Goal: Task Accomplishment & Management: Complete application form

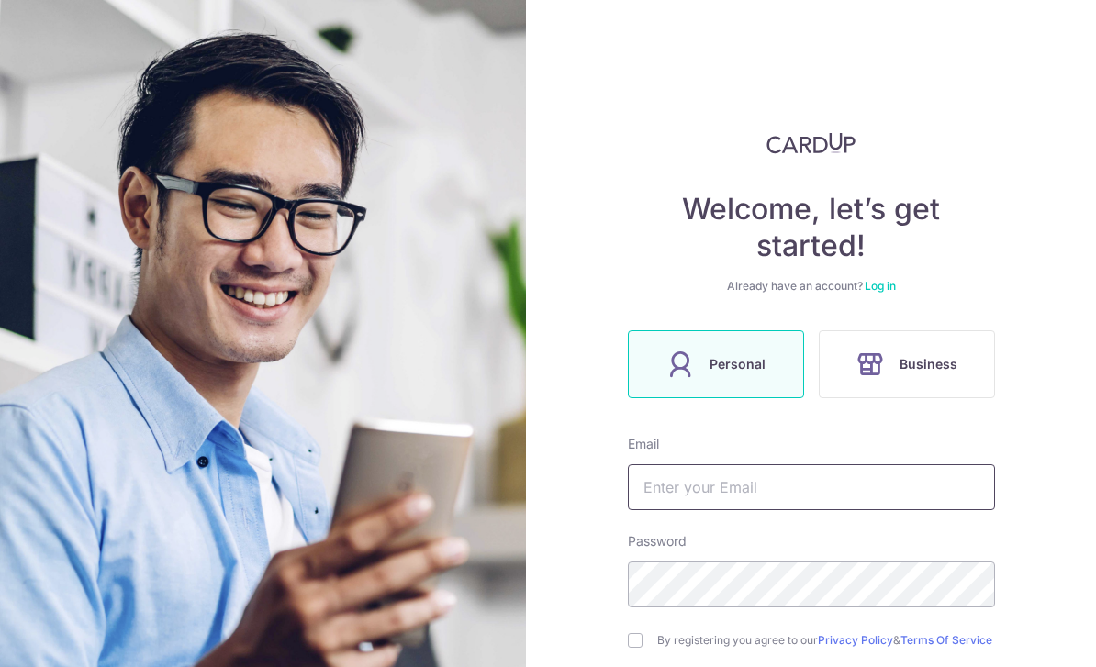
click at [720, 487] on input "text" at bounding box center [811, 487] width 367 height 46
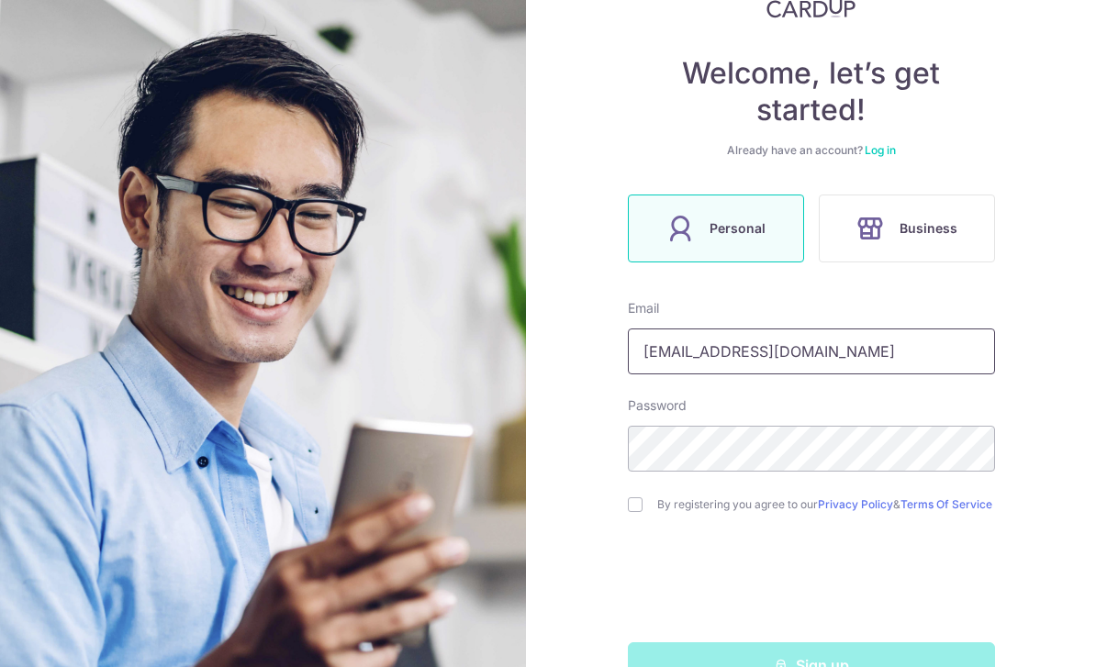
scroll to position [135, 0]
type input "Dexterfredricksia@gmail.com"
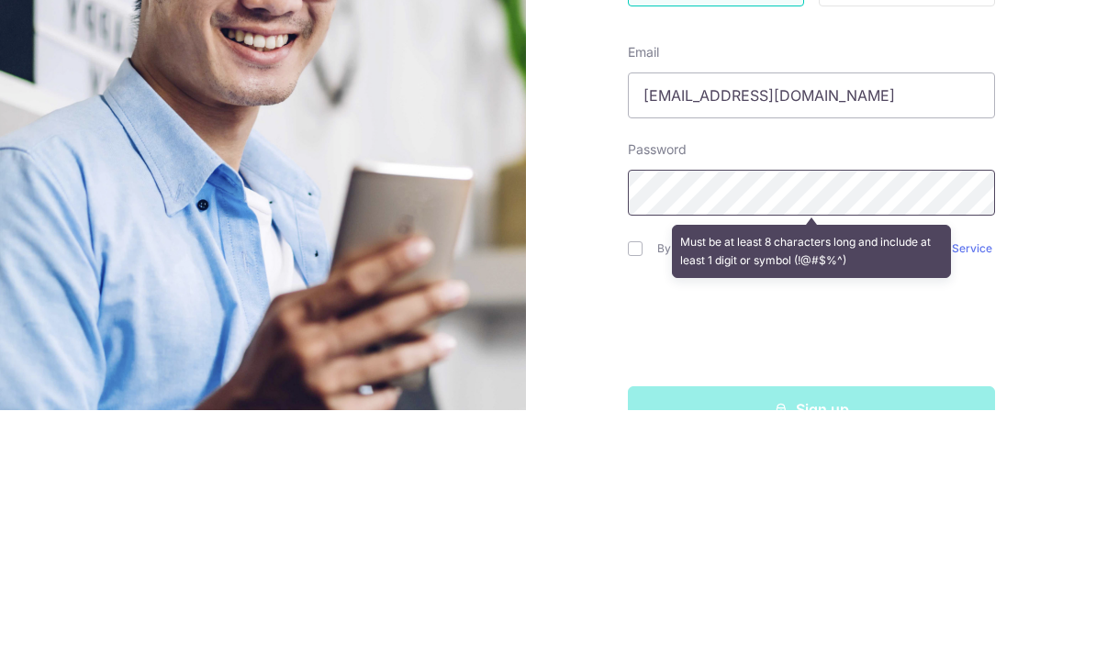
scroll to position [59, 0]
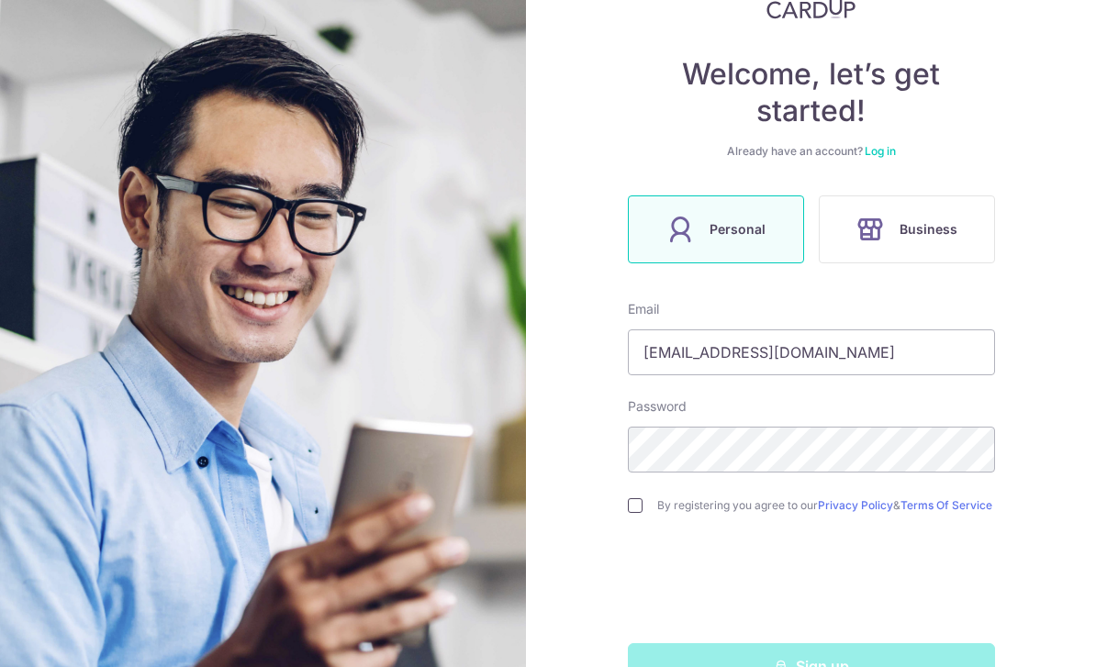
click at [632, 498] on input "checkbox" at bounding box center [635, 505] width 15 height 15
checkbox input "true"
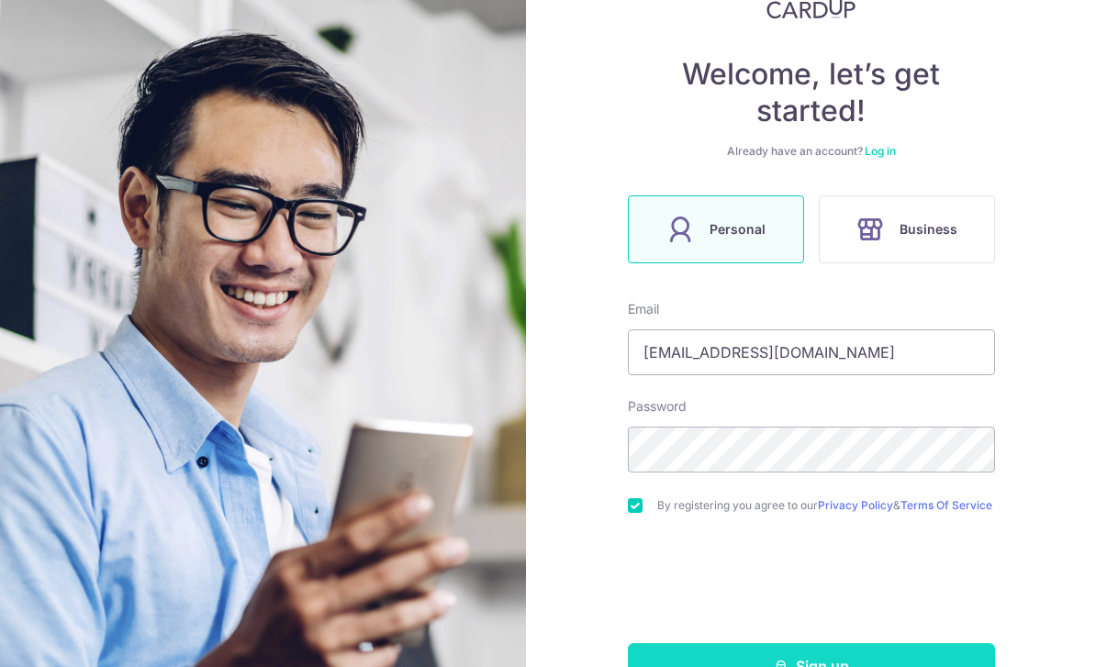
click at [798, 643] on button "Sign up" at bounding box center [811, 666] width 367 height 46
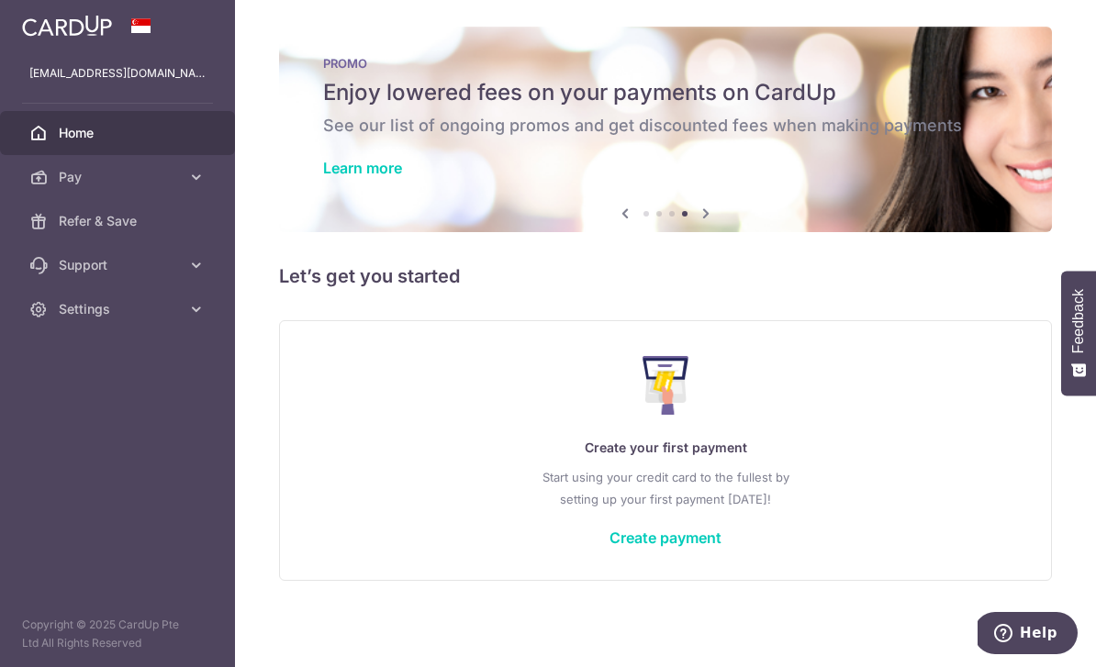
scroll to position [18, 0]
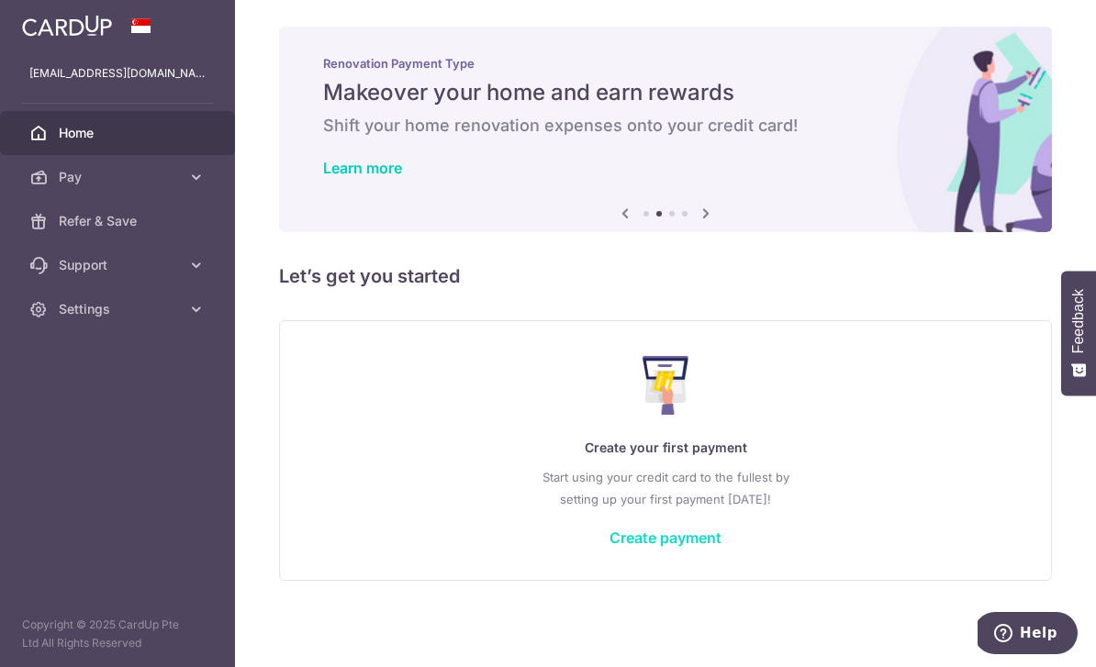
click at [609, 547] on link "Create payment" at bounding box center [665, 538] width 112 height 18
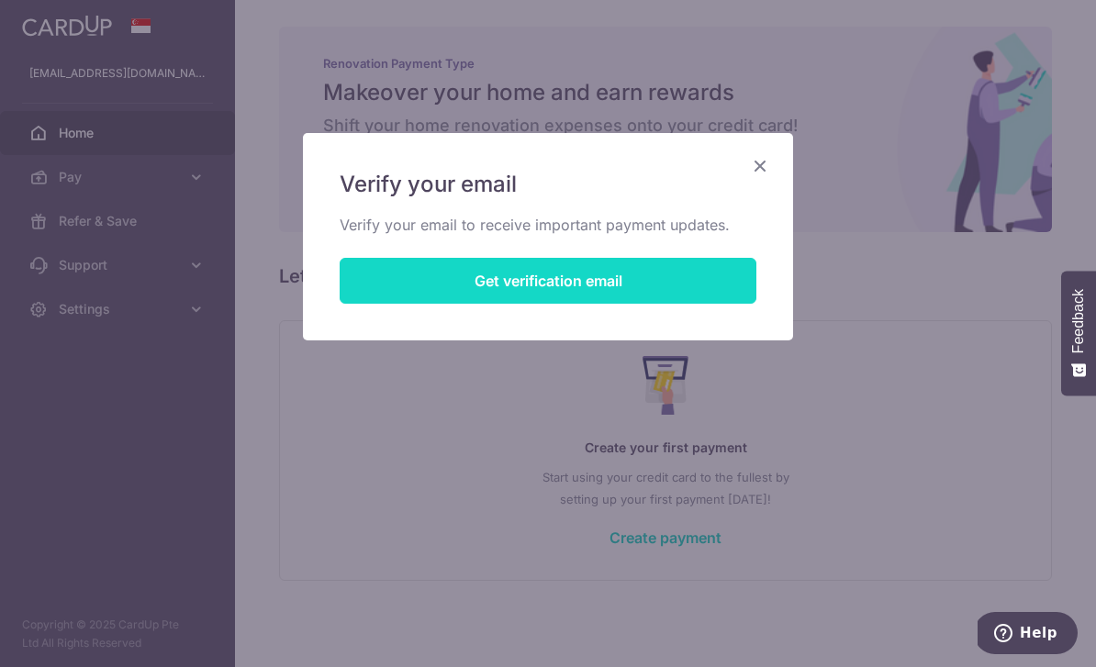
click at [534, 282] on button "Get verification email" at bounding box center [548, 281] width 417 height 46
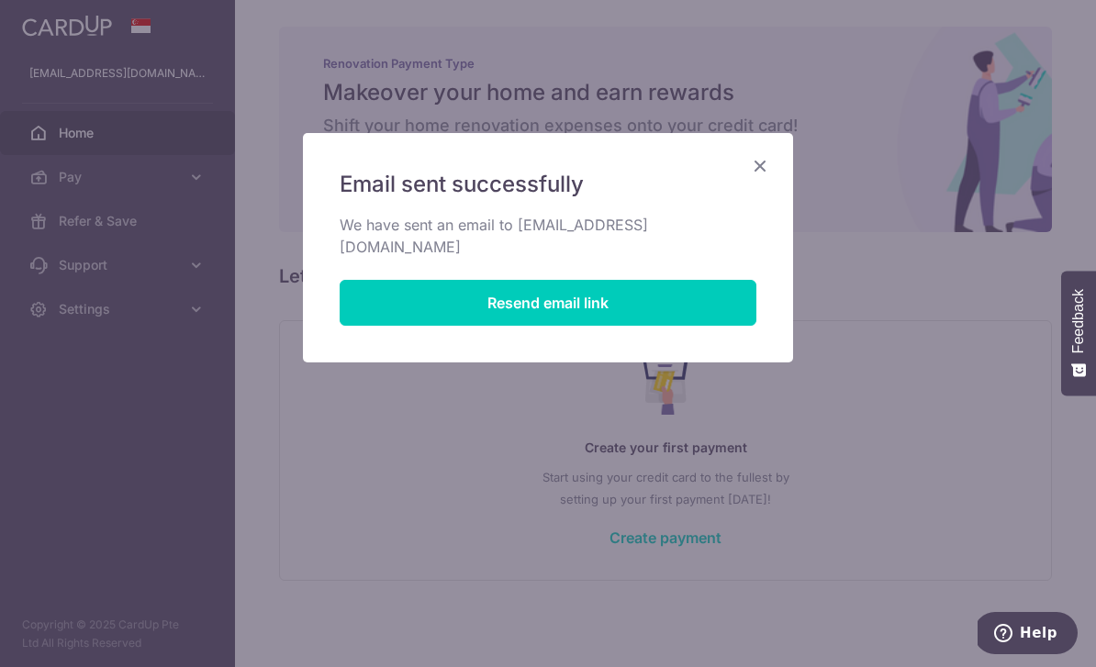
click at [754, 169] on icon "Close" at bounding box center [760, 165] width 22 height 23
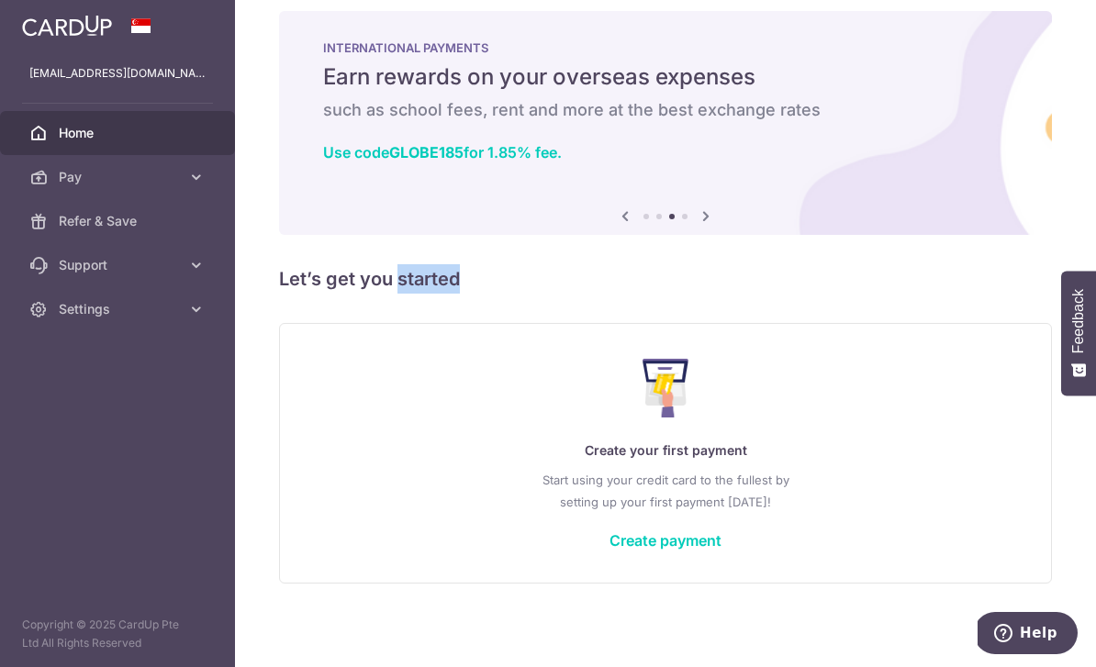
scroll to position [0, 0]
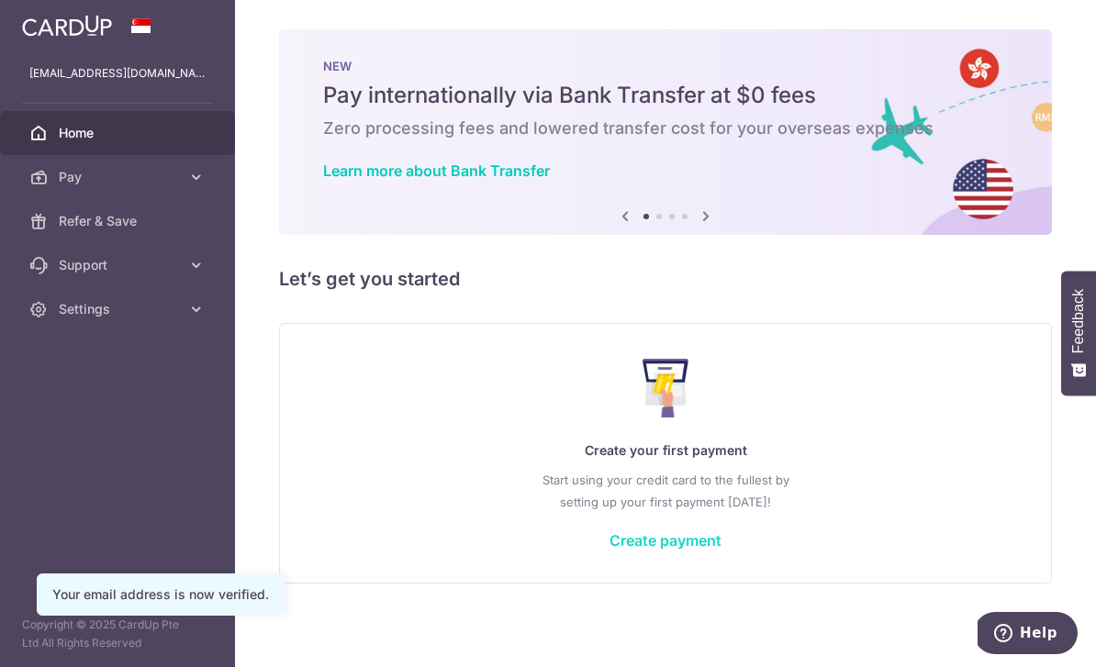
click at [609, 550] on link "Create payment" at bounding box center [665, 540] width 112 height 18
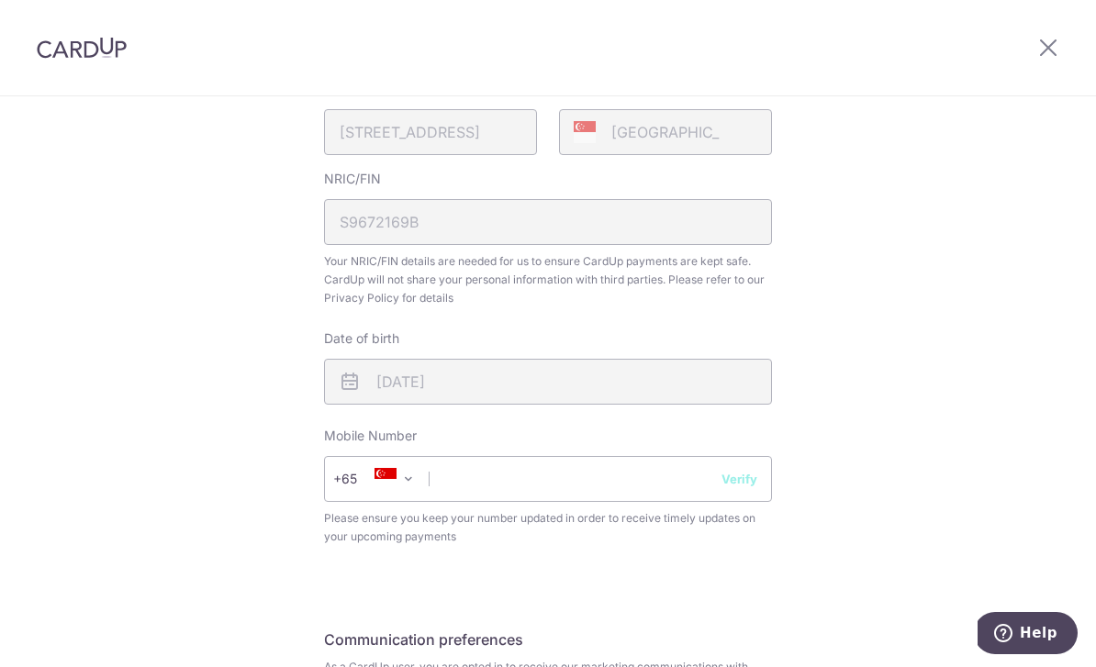
scroll to position [624, 0]
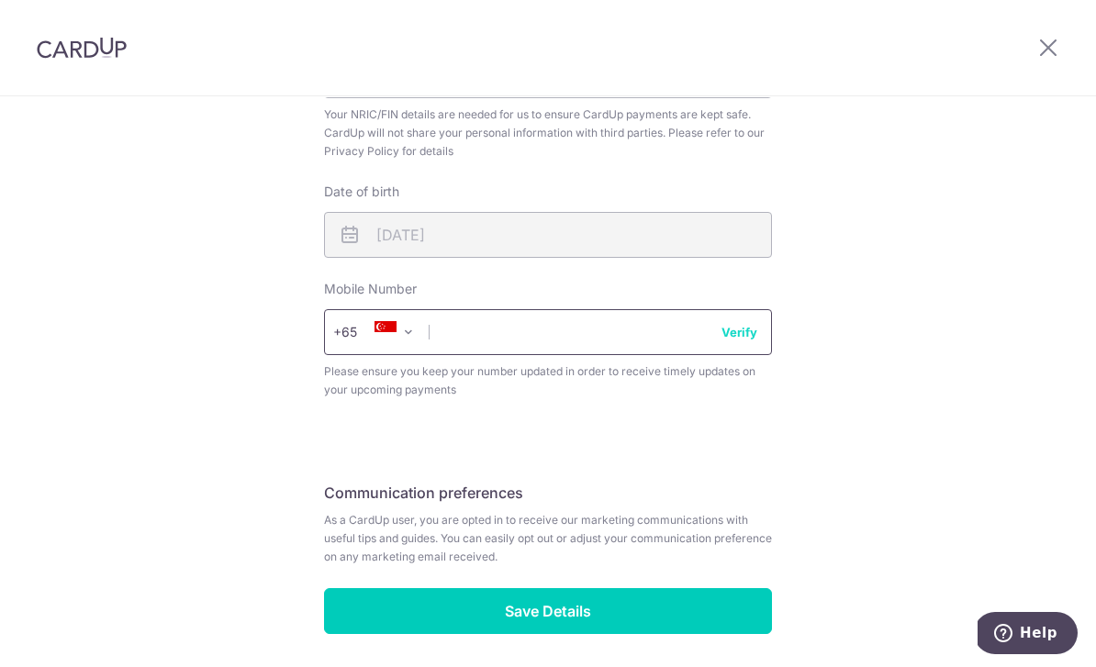
click at [557, 346] on input "text" at bounding box center [548, 332] width 448 height 46
type input "91510136"
click at [747, 341] on button "Verify" at bounding box center [739, 332] width 36 height 18
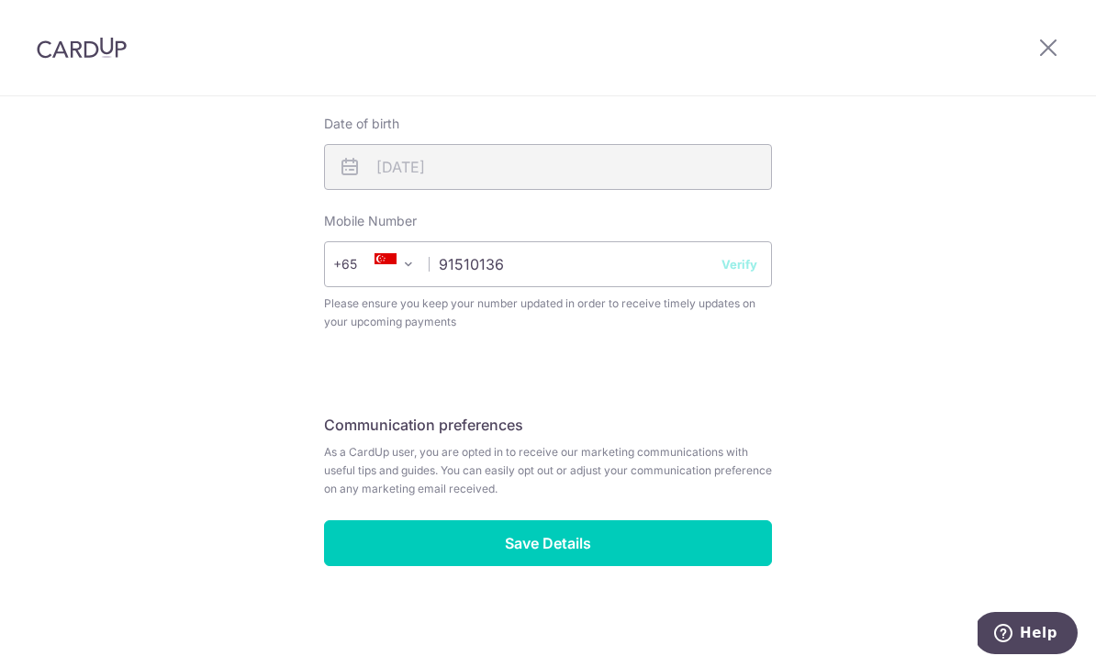
scroll to position [648, 0]
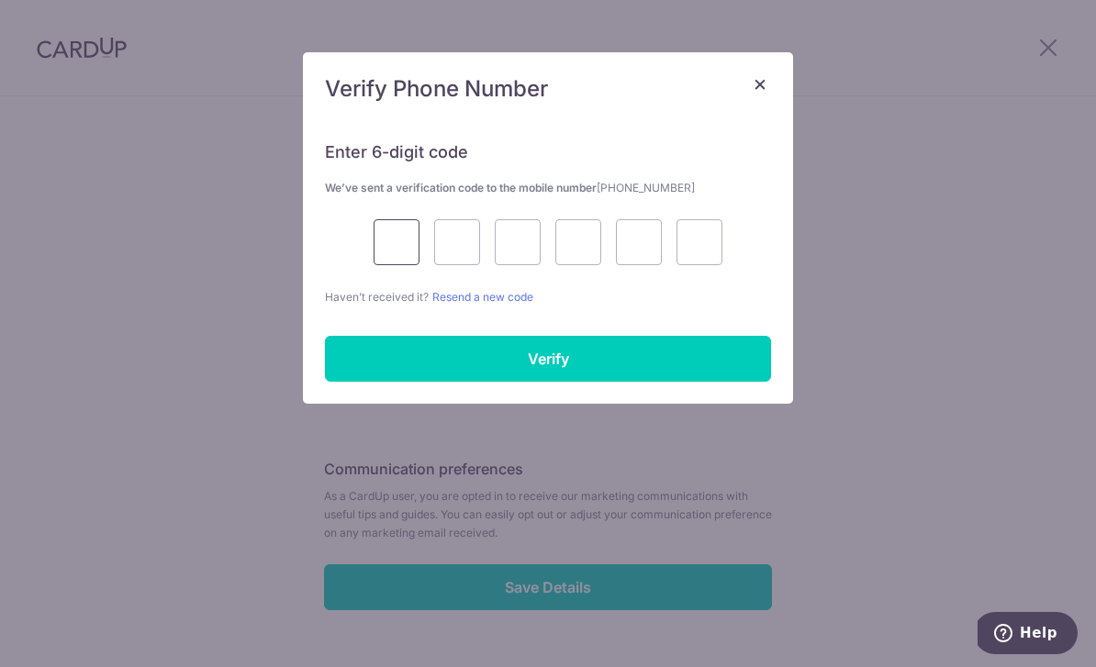
click at [390, 251] on input "text" at bounding box center [397, 242] width 46 height 46
type input "7"
type input "3"
type input "4"
type input "2"
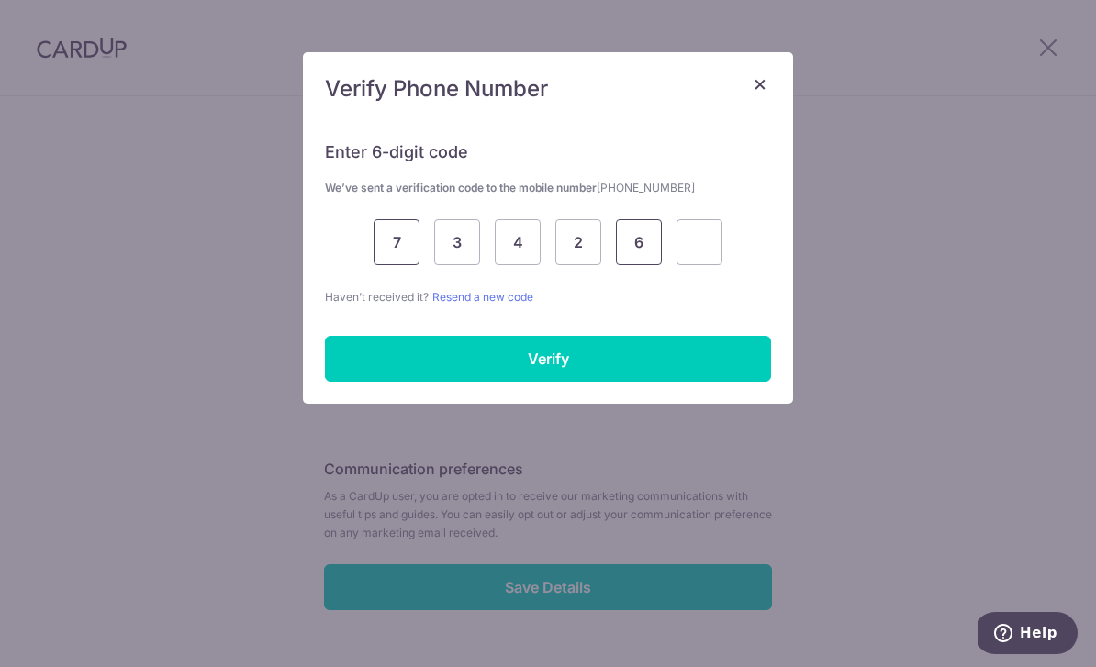
type input "6"
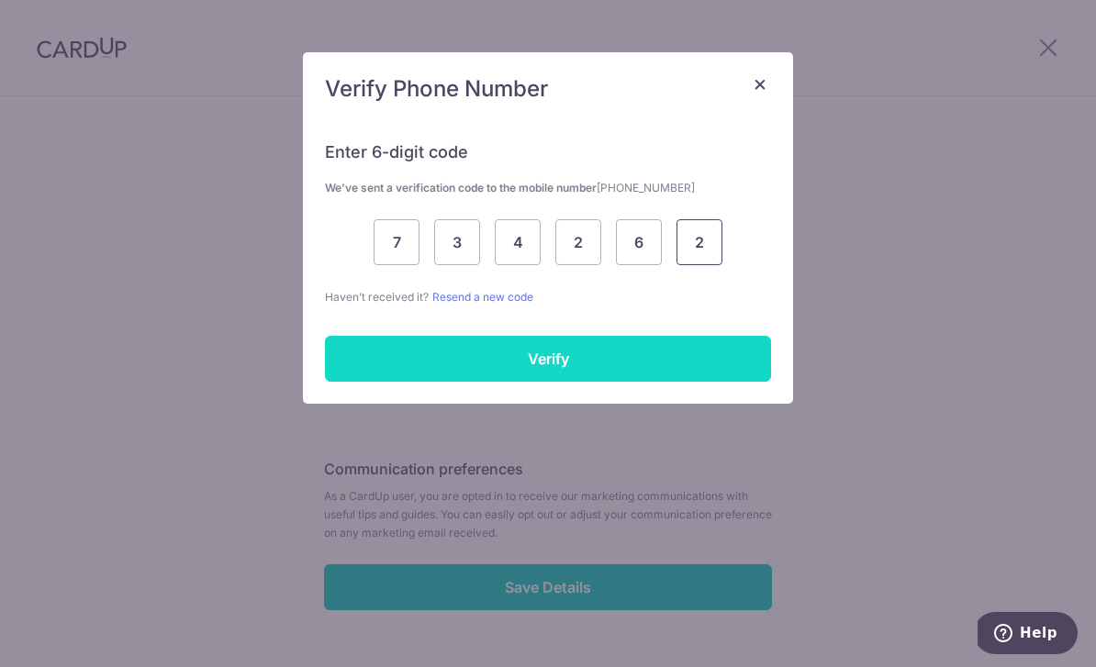
type input "2"
click at [488, 366] on input "Verify" at bounding box center [548, 359] width 446 height 46
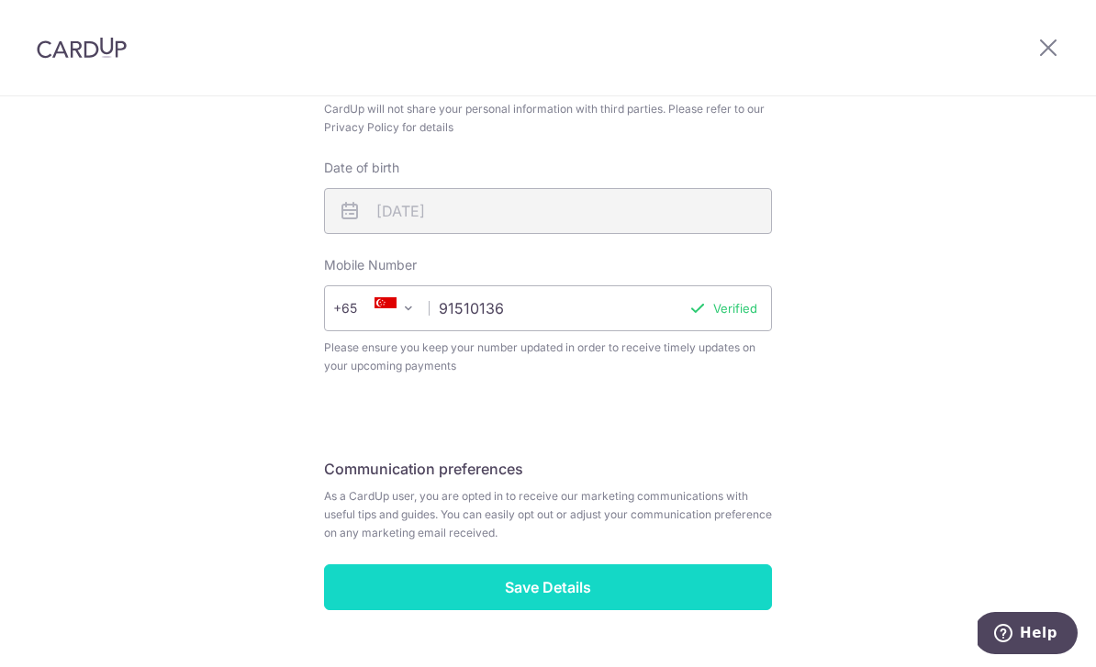
click at [571, 598] on input "Save Details" at bounding box center [548, 587] width 448 height 46
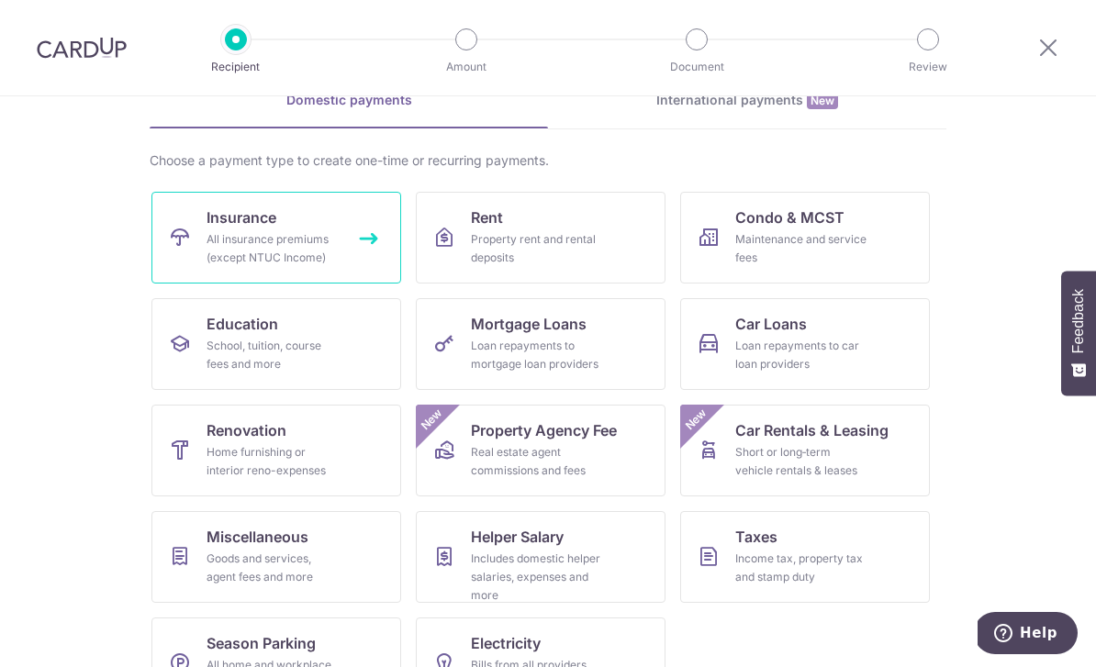
scroll to position [95, 0]
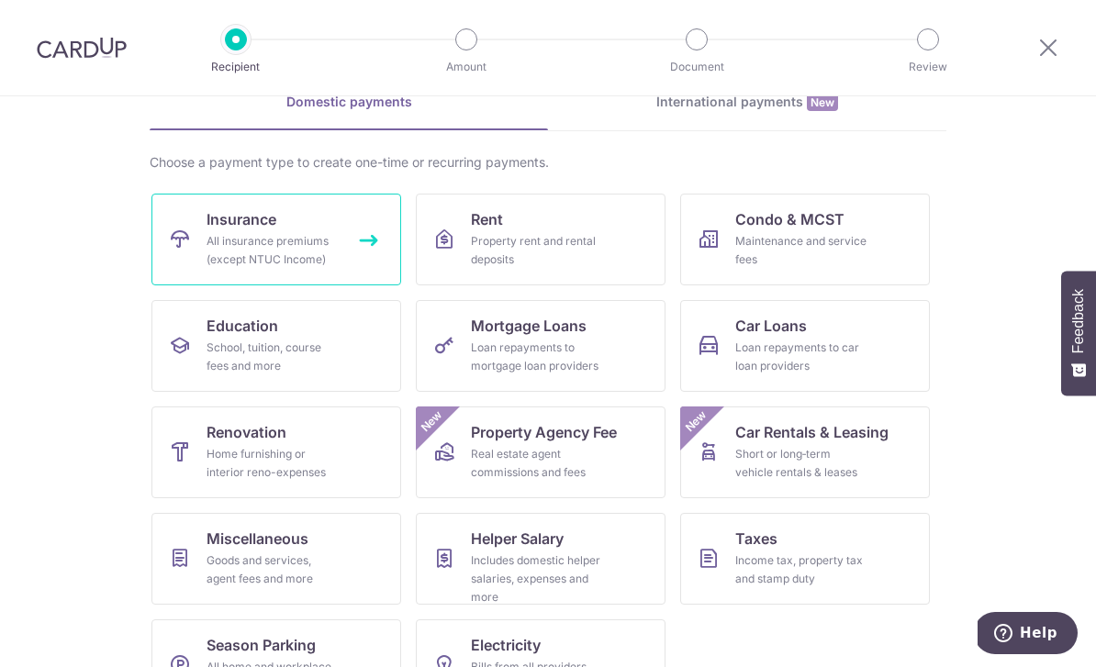
click at [287, 254] on div "All insurance premiums (except NTUC Income)" at bounding box center [273, 250] width 132 height 37
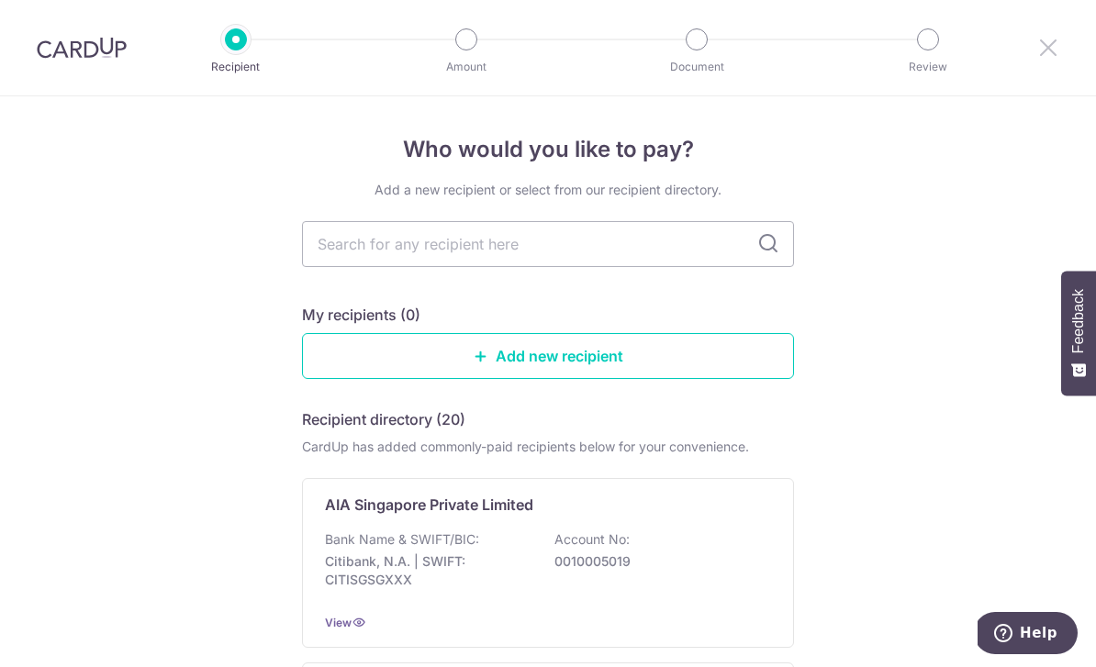
click at [1041, 50] on icon at bounding box center [1048, 47] width 22 height 23
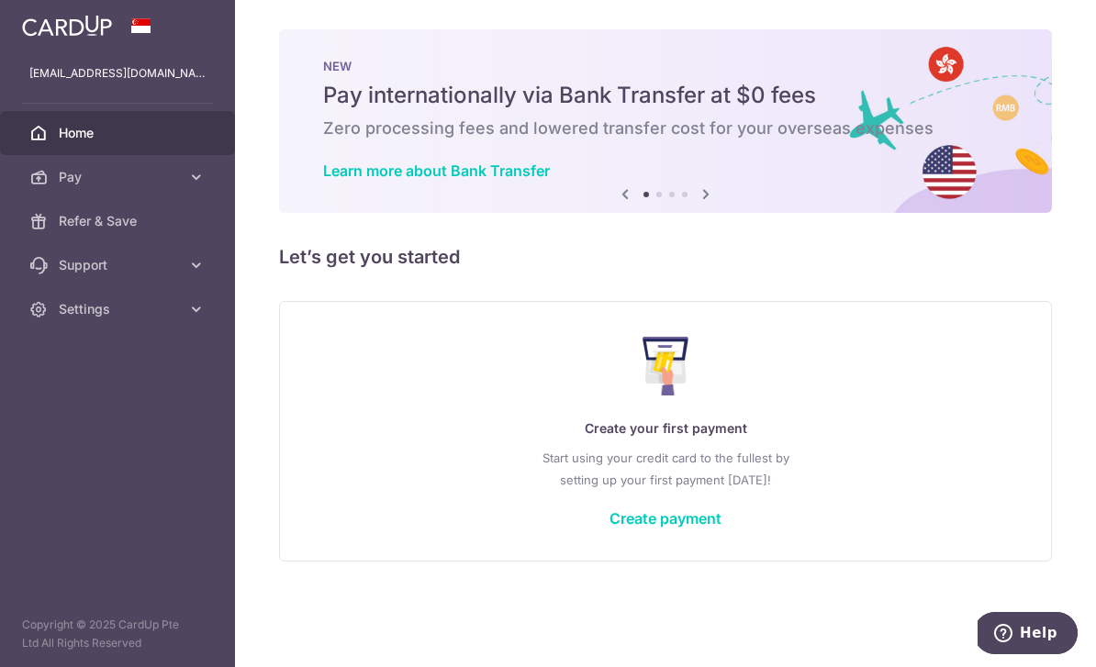
click at [0, 0] on icon "button" at bounding box center [0, 0] width 0 height 0
click at [205, 184] on icon at bounding box center [196, 177] width 18 height 18
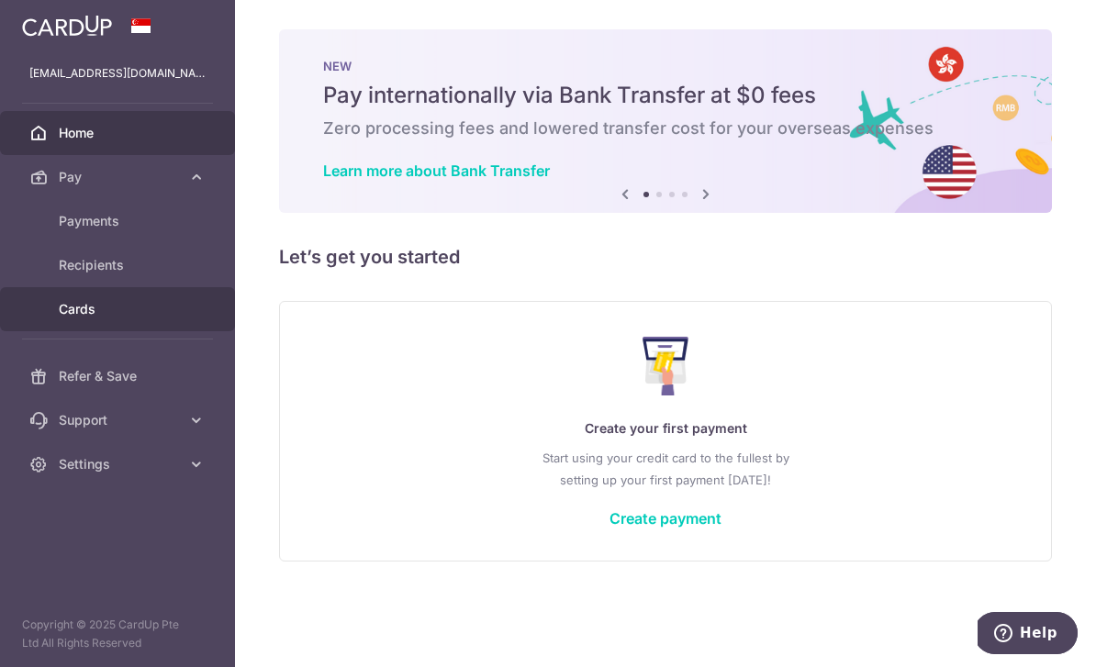
click at [170, 321] on link "Cards" at bounding box center [117, 309] width 235 height 44
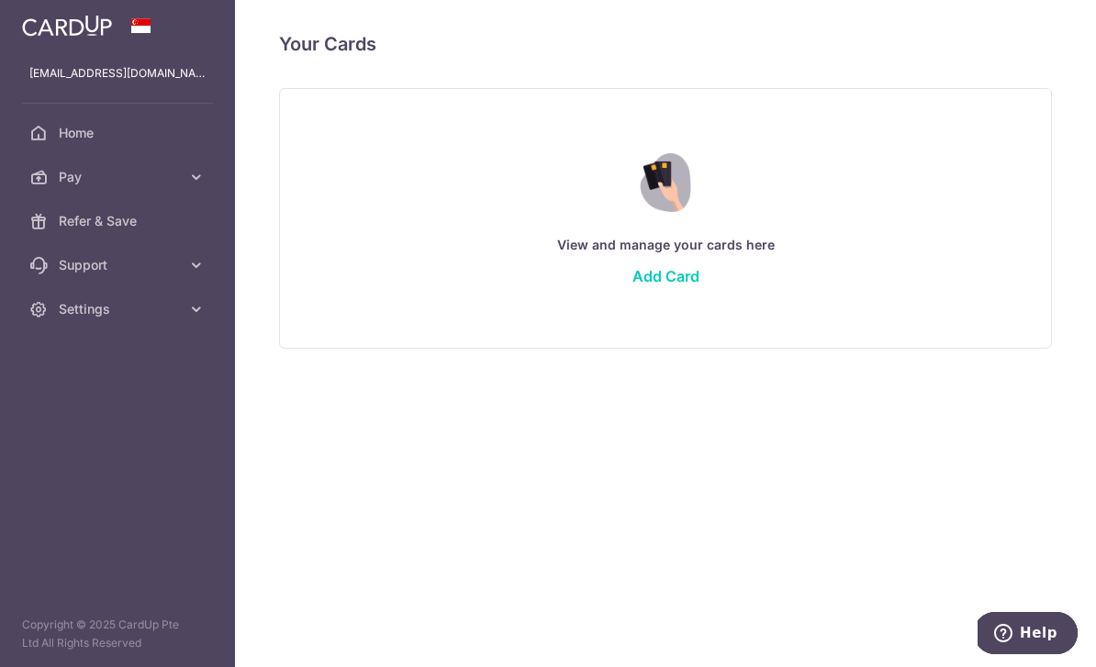
click at [0, 0] on icon "button" at bounding box center [0, 0] width 0 height 0
